Goal: Find specific page/section: Find specific page/section

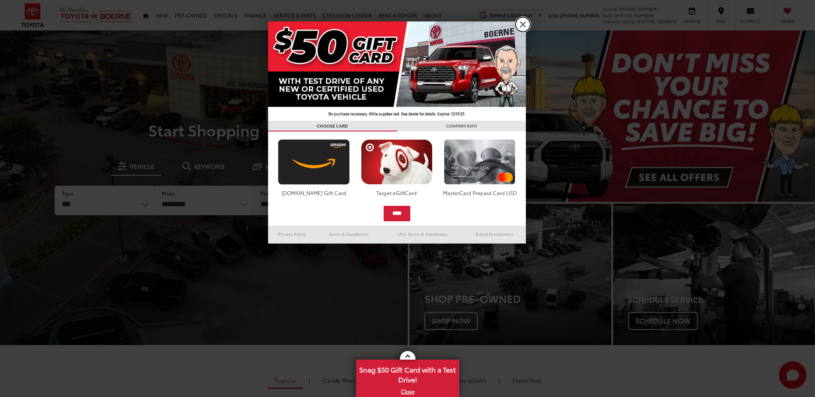
click at [526, 23] on link "X" at bounding box center [522, 24] width 15 height 15
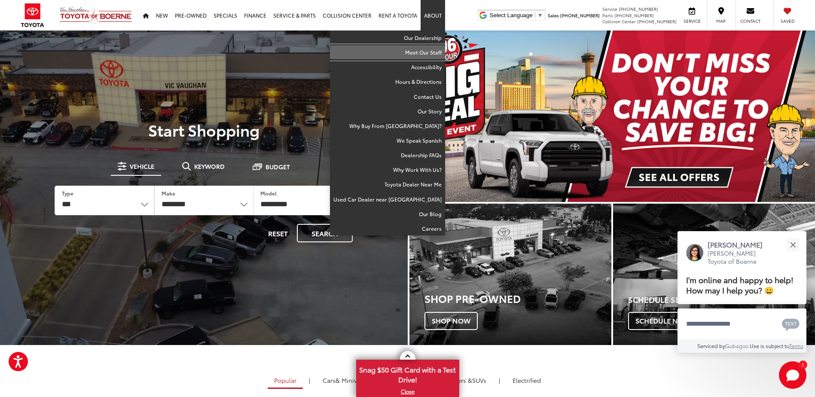
click at [432, 50] on link "Meet Our Staff" at bounding box center [387, 52] width 115 height 15
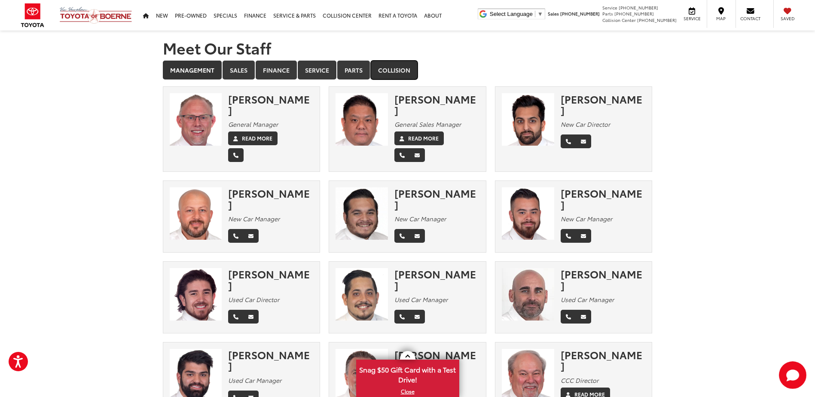
click at [385, 69] on link "Collision" at bounding box center [394, 70] width 47 height 19
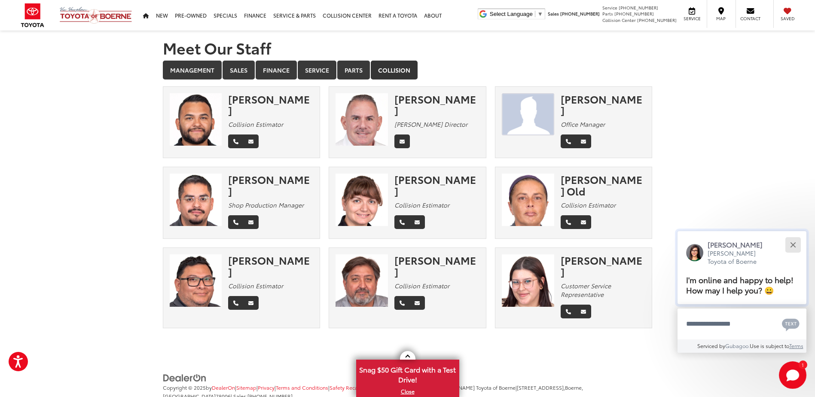
click at [790, 248] on button "Close" at bounding box center [793, 244] width 18 height 18
